Goal: Navigation & Orientation: Find specific page/section

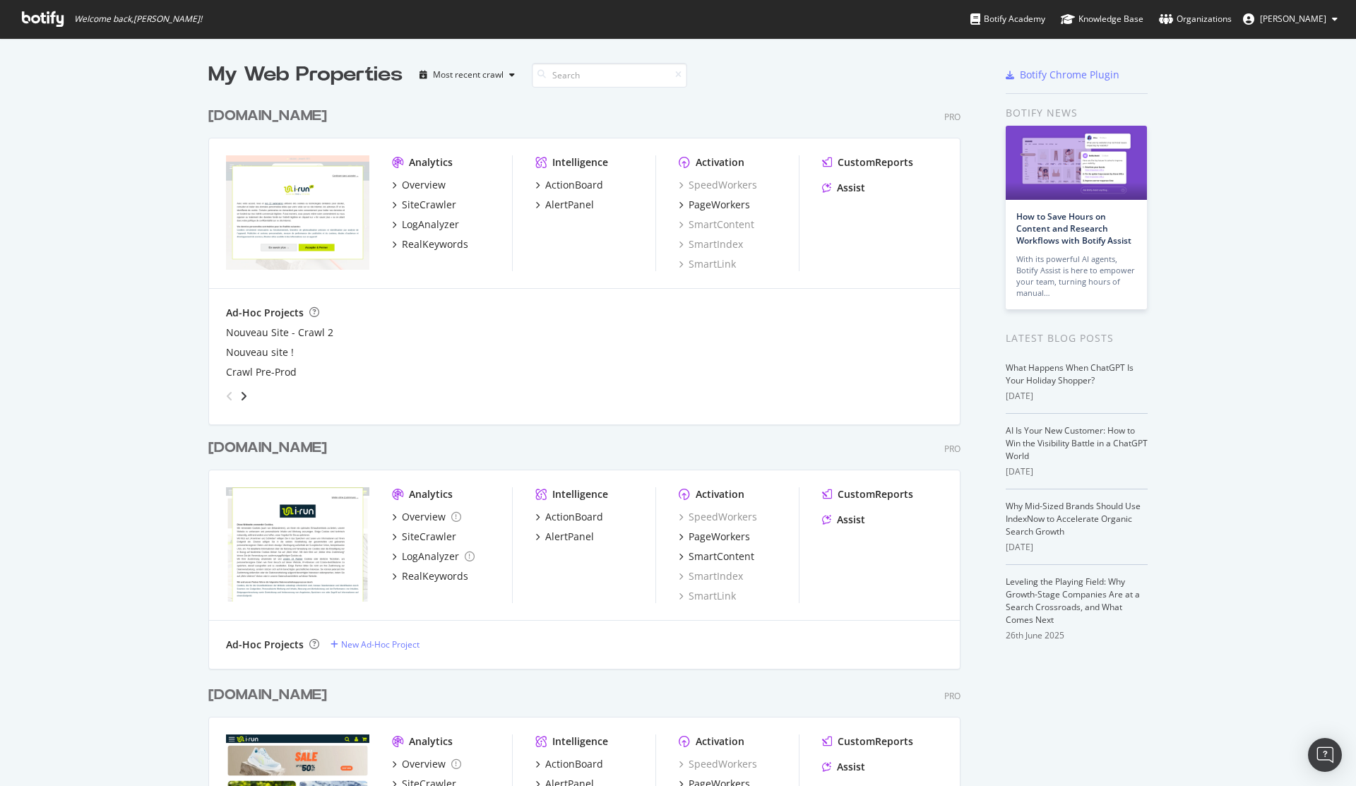
click at [244, 442] on div "[DOMAIN_NAME]" at bounding box center [267, 448] width 119 height 20
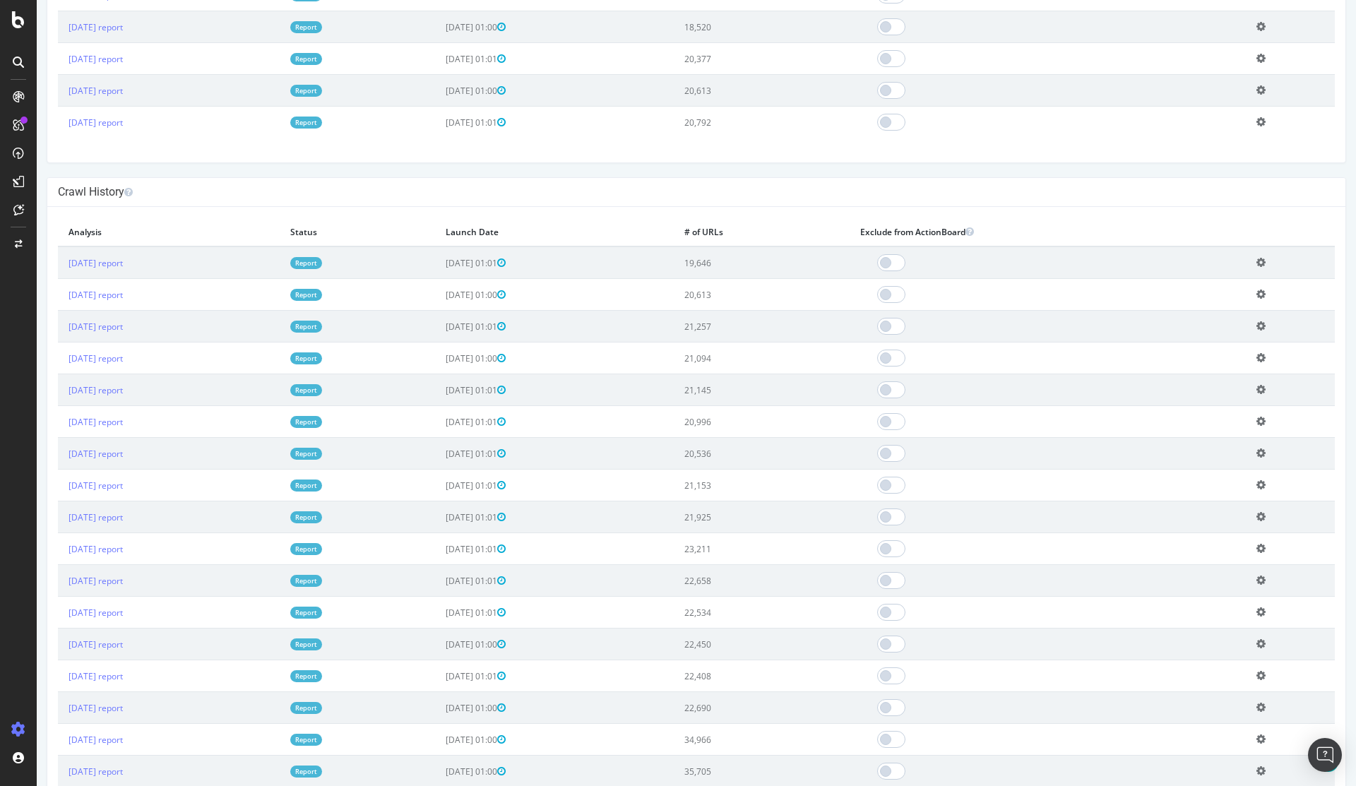
scroll to position [254, 0]
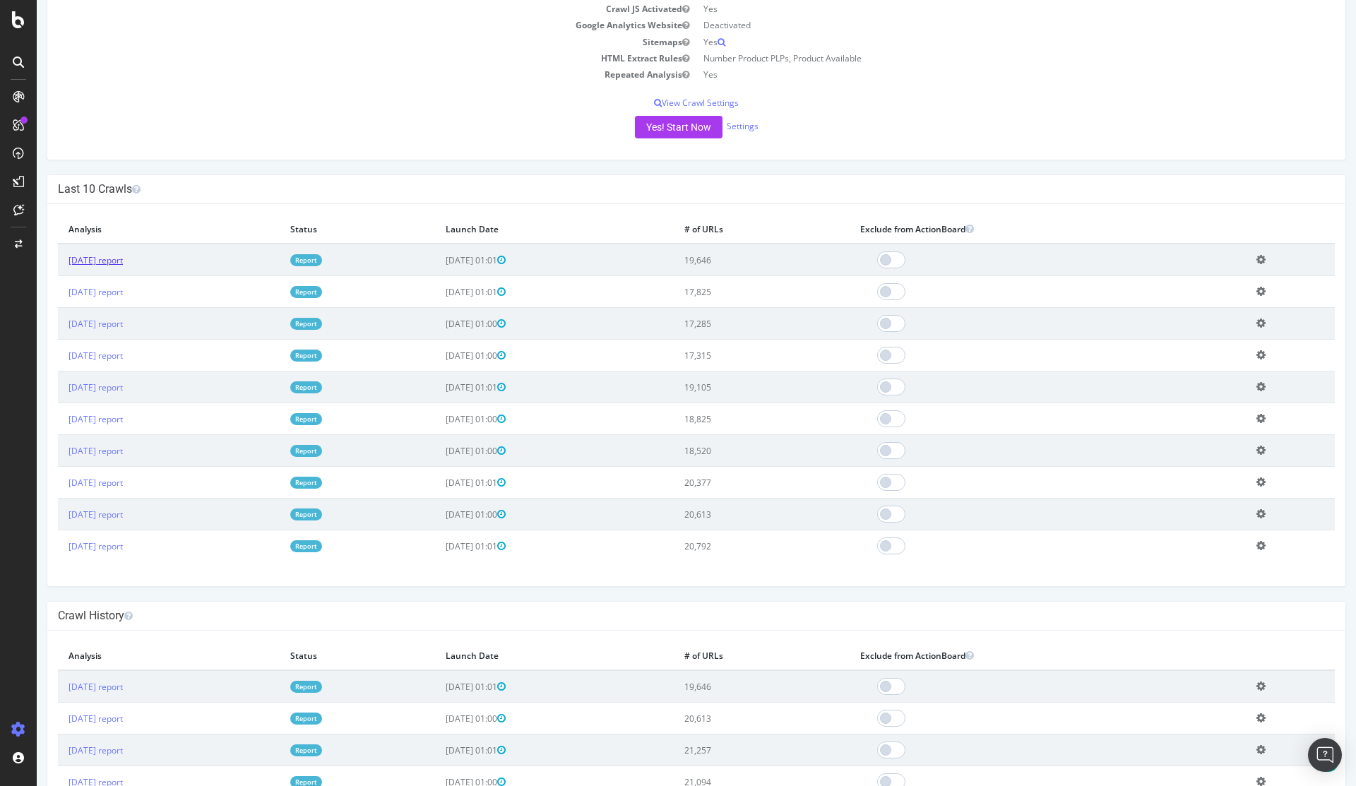
click at [123, 264] on link "[DATE] report" at bounding box center [96, 260] width 54 height 12
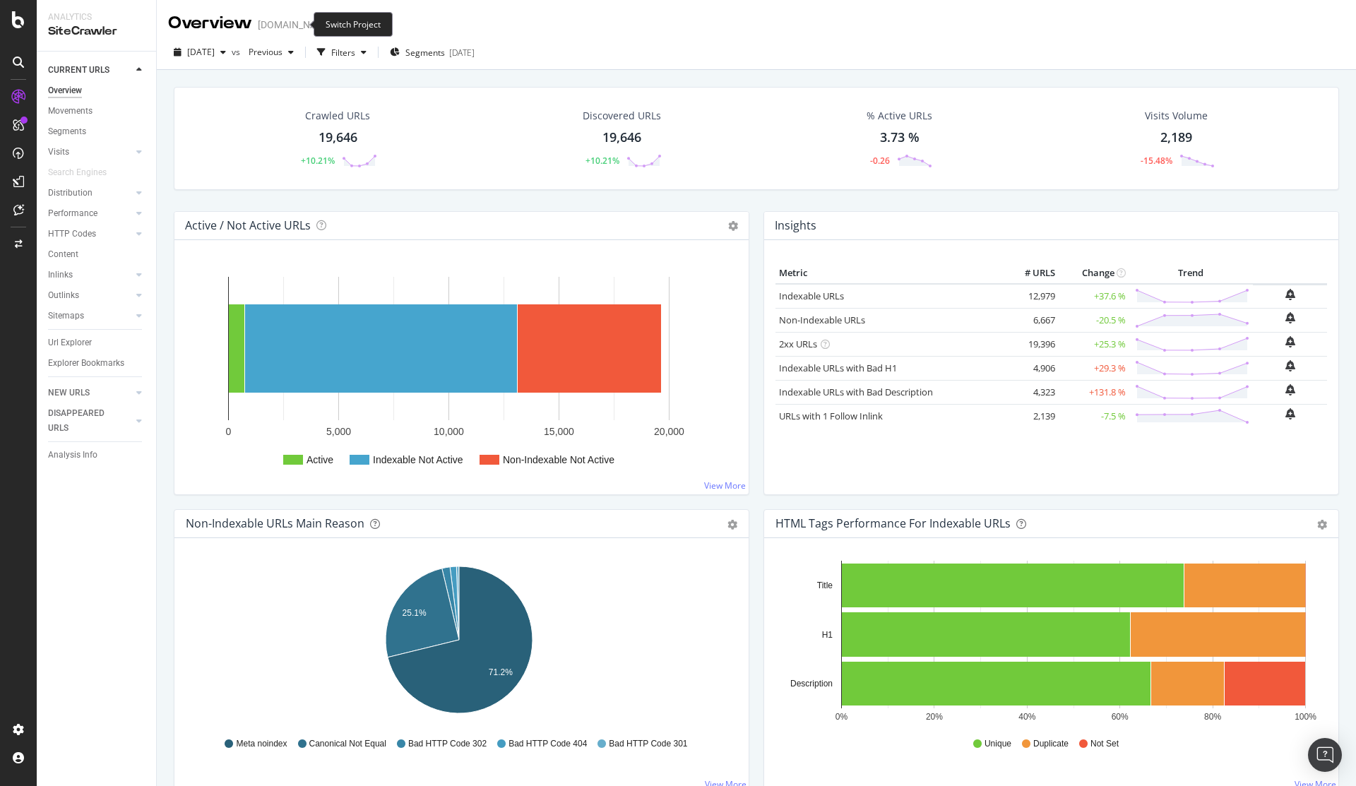
click at [339, 25] on icon "arrow-right-arrow-left" at bounding box center [343, 25] width 8 height 10
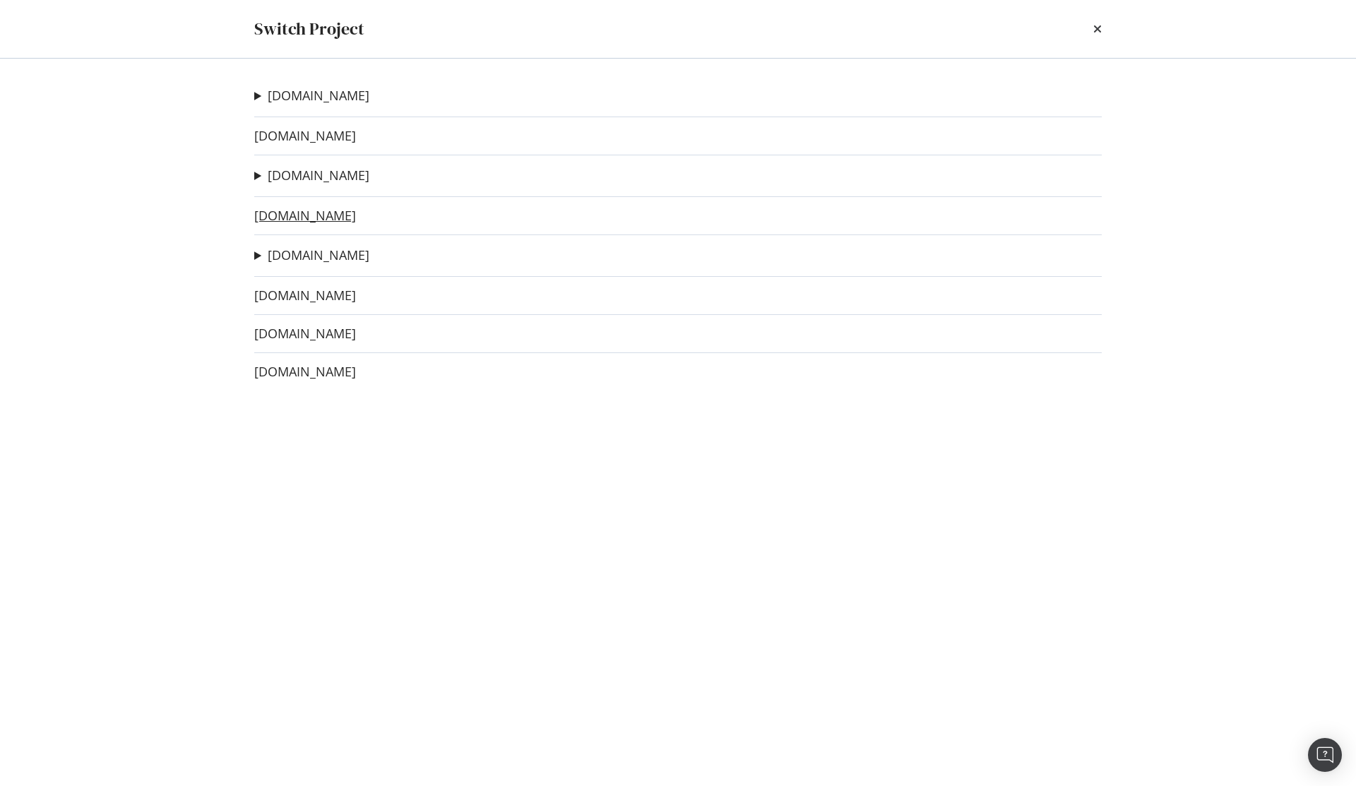
click at [289, 208] on link "[DOMAIN_NAME]" at bounding box center [305, 215] width 102 height 15
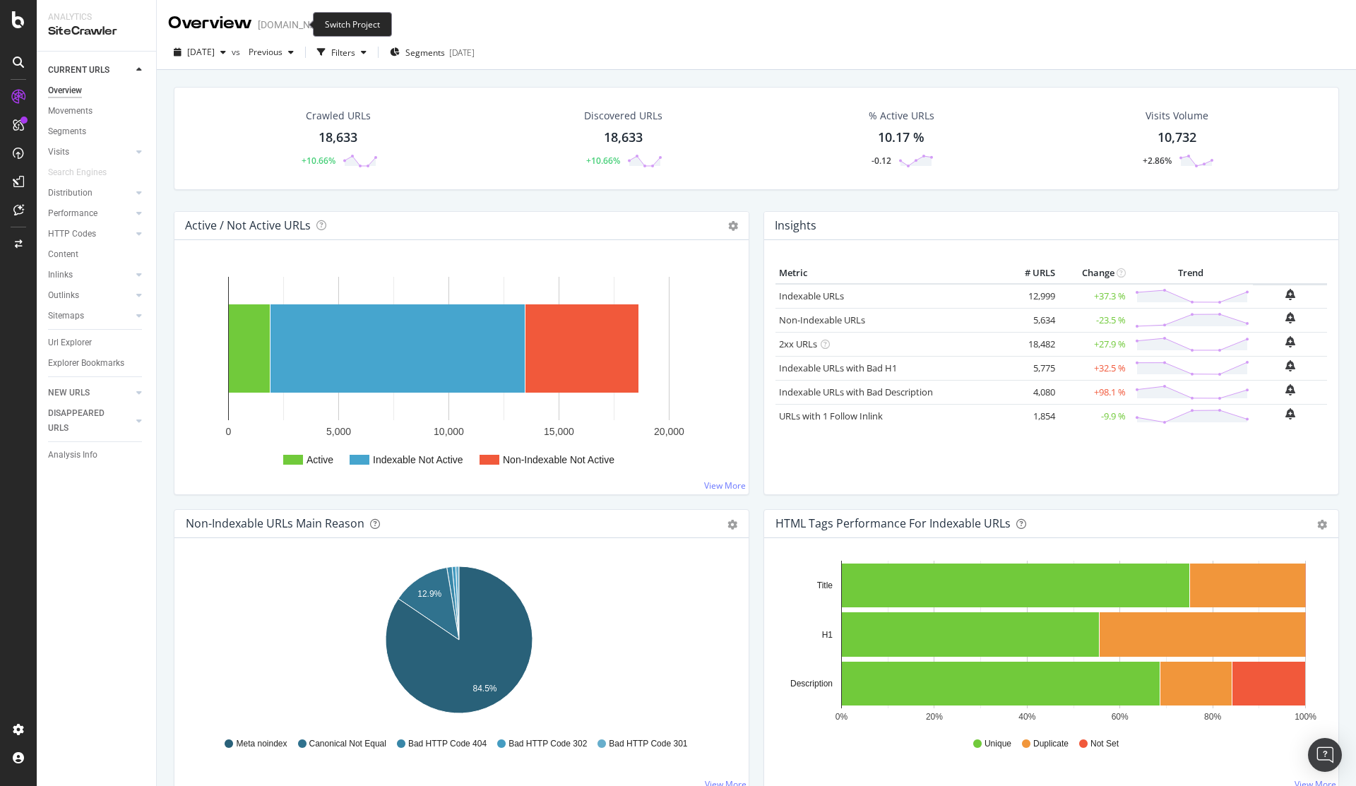
click at [339, 26] on icon "arrow-right-arrow-left" at bounding box center [343, 25] width 8 height 10
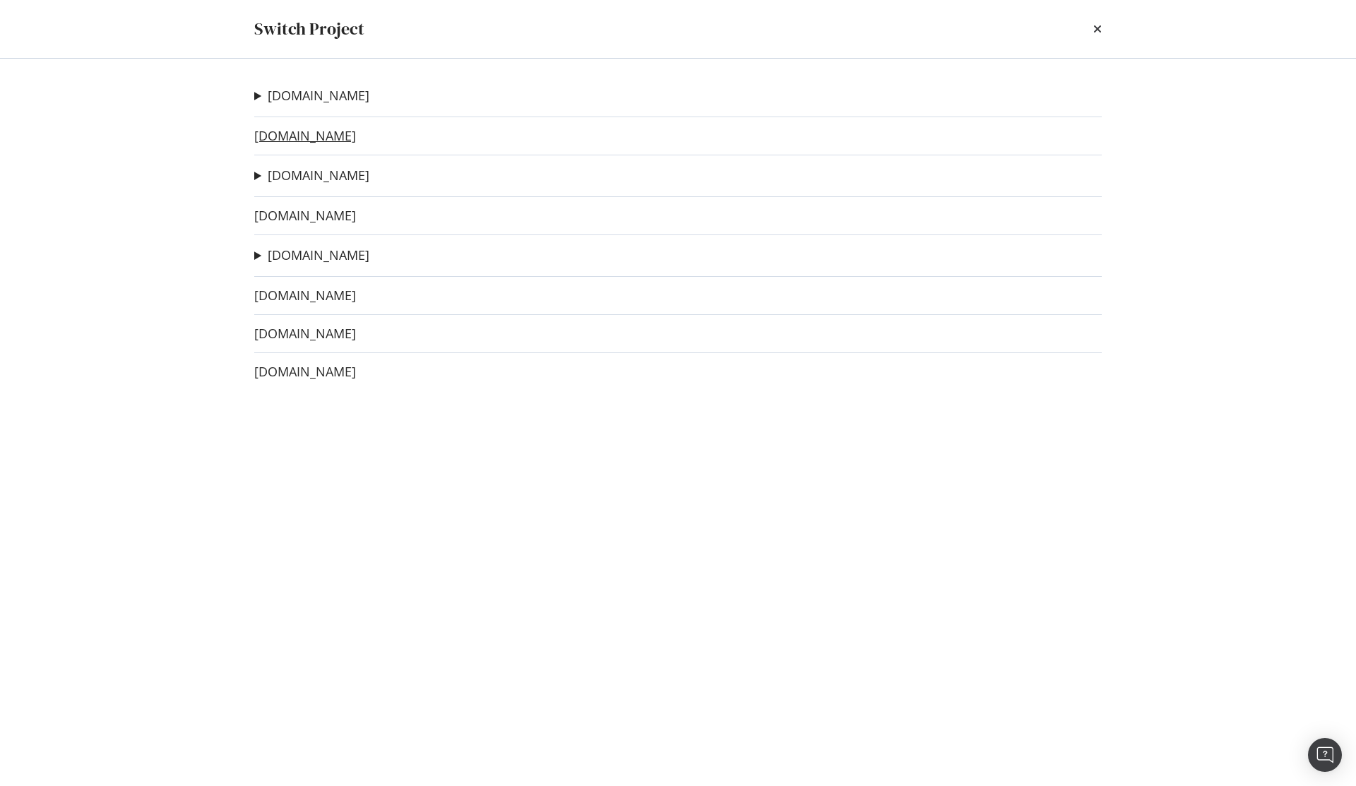
click at [290, 136] on link "[DOMAIN_NAME]" at bounding box center [305, 136] width 102 height 15
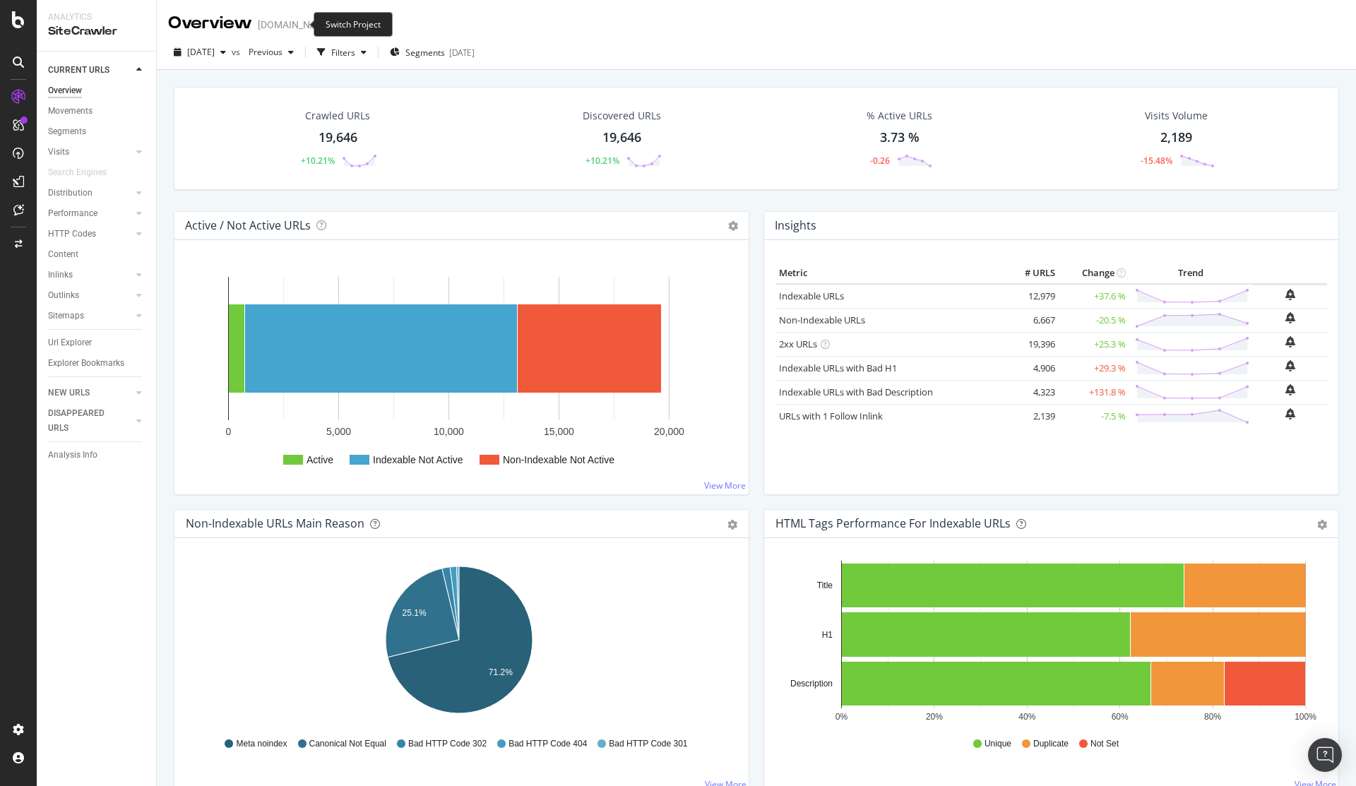
click at [339, 23] on icon "arrow-right-arrow-left" at bounding box center [343, 25] width 8 height 10
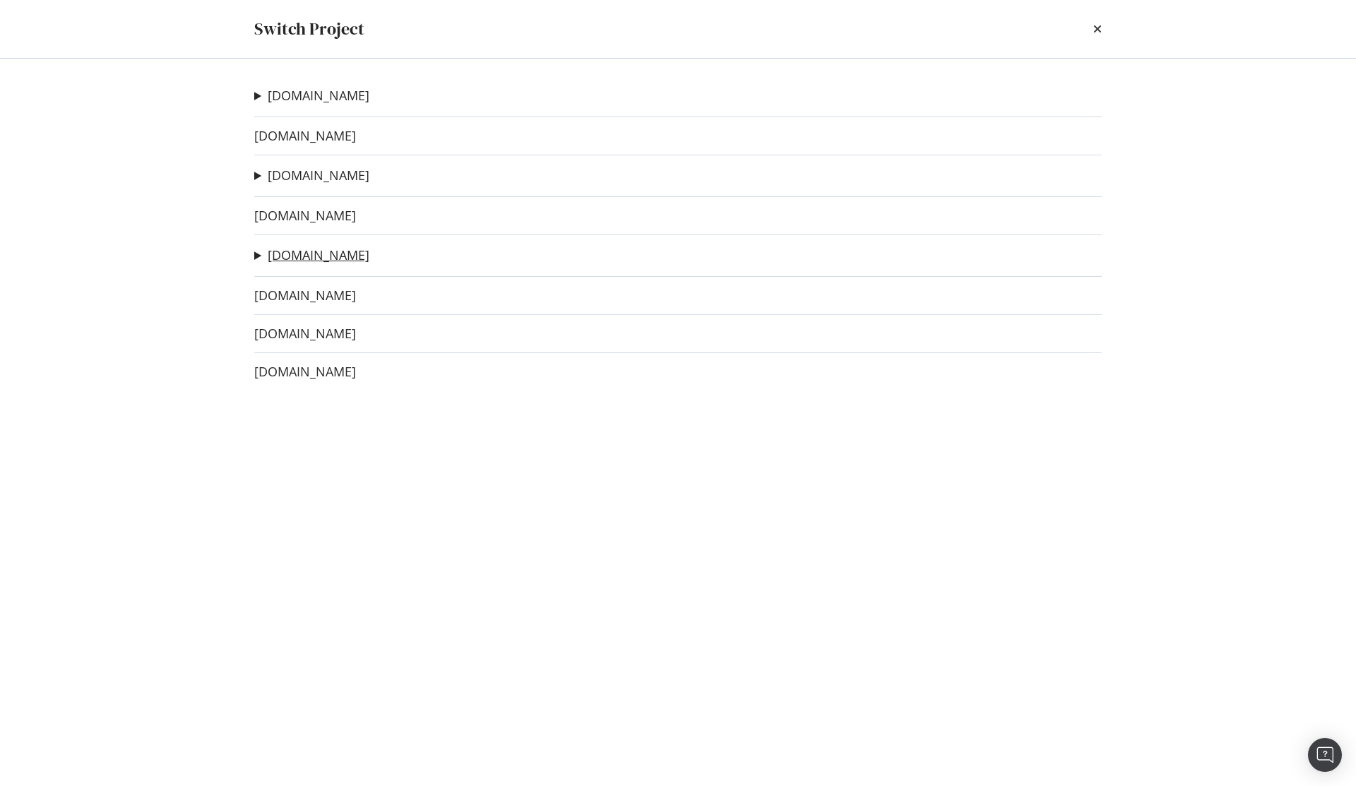
click at [296, 257] on link "[DOMAIN_NAME]" at bounding box center [319, 255] width 102 height 15
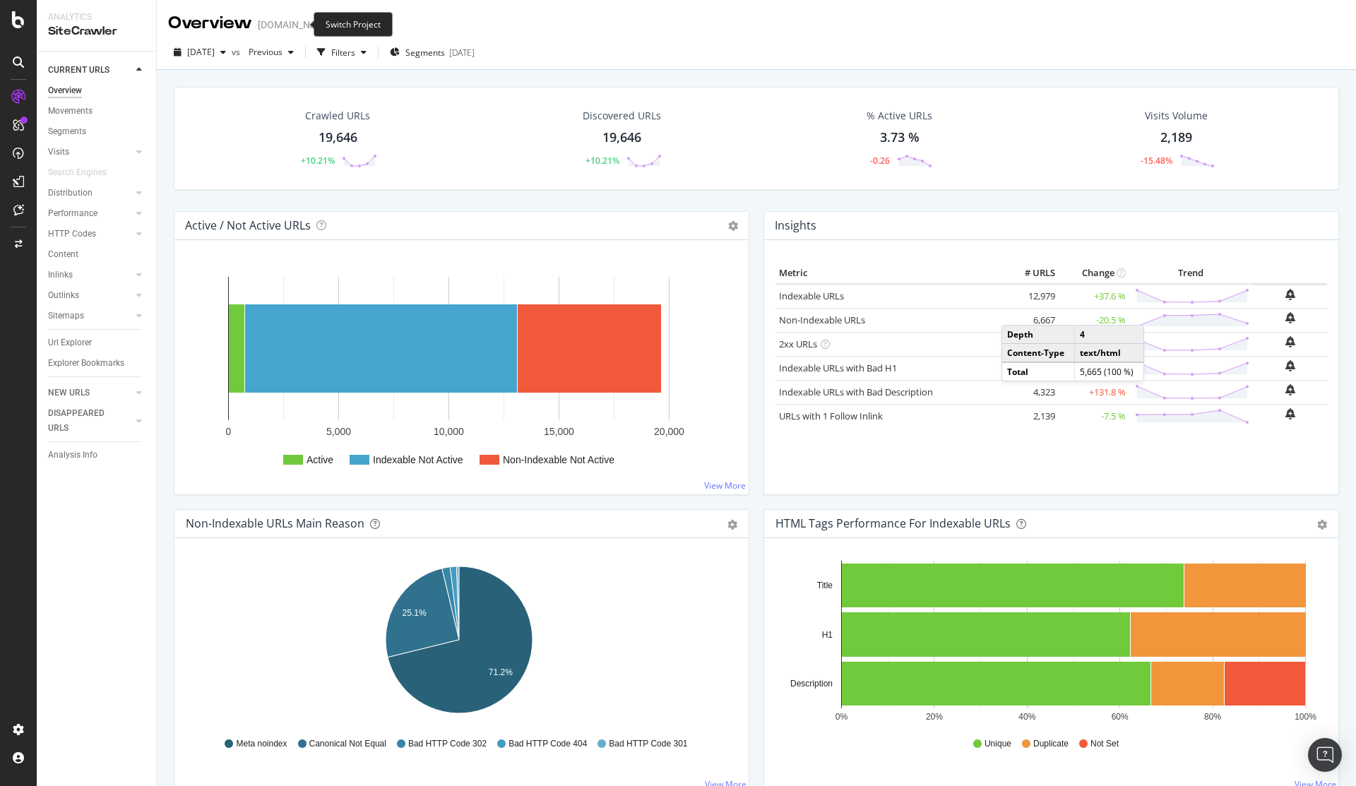
click at [339, 22] on icon "arrow-right-arrow-left" at bounding box center [343, 25] width 8 height 10
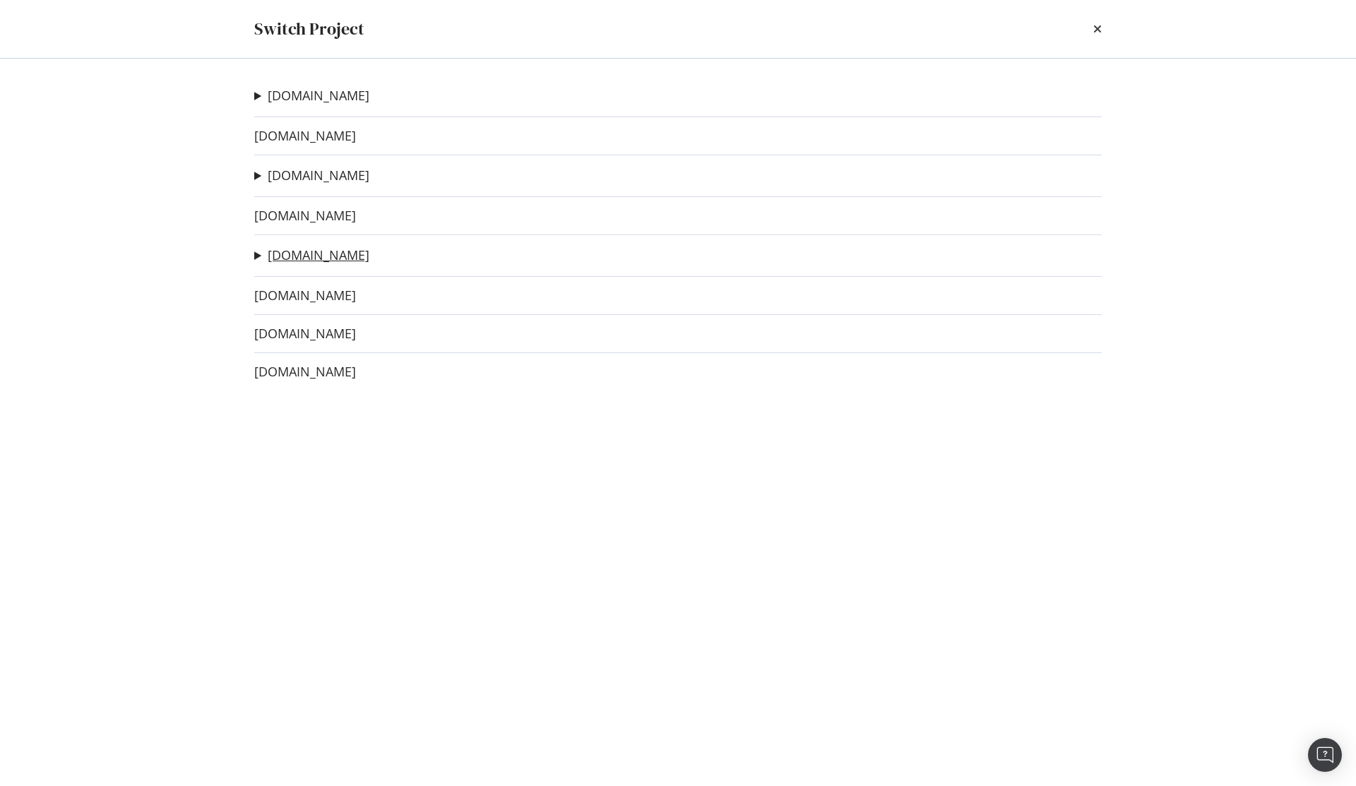
click at [291, 253] on link "[DOMAIN_NAME]" at bounding box center [319, 255] width 102 height 15
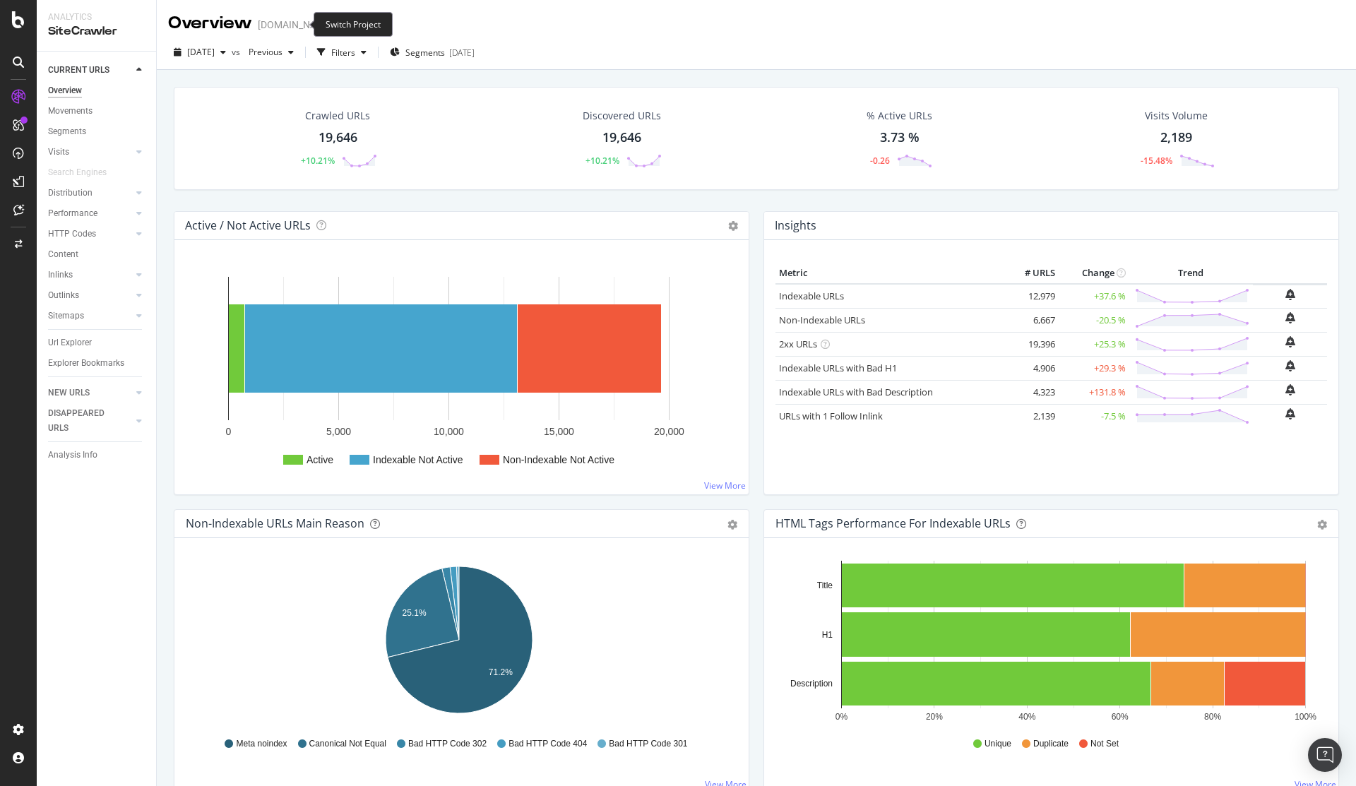
click at [339, 29] on icon "arrow-right-arrow-left" at bounding box center [343, 25] width 8 height 10
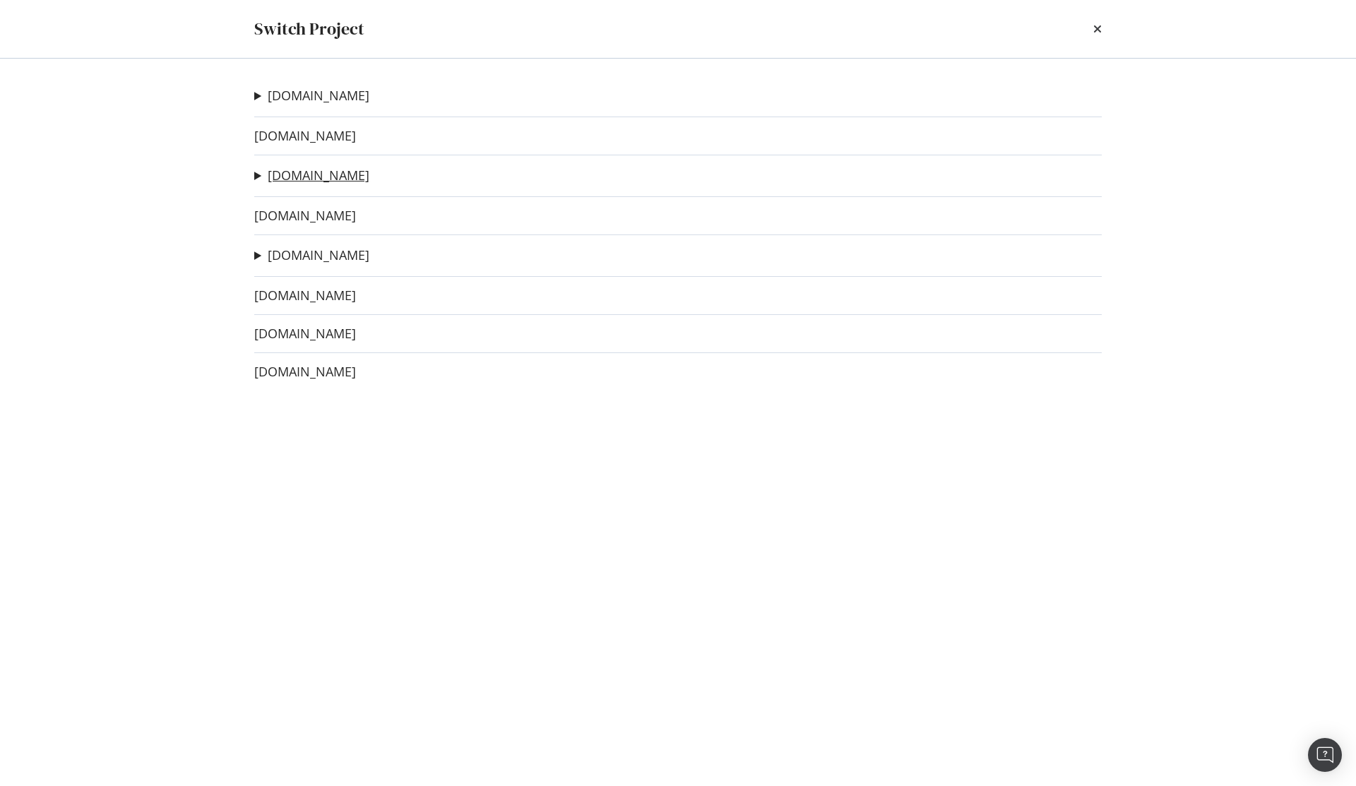
click at [290, 170] on link "[DOMAIN_NAME]" at bounding box center [319, 175] width 102 height 15
